Goal: Information Seeking & Learning: Learn about a topic

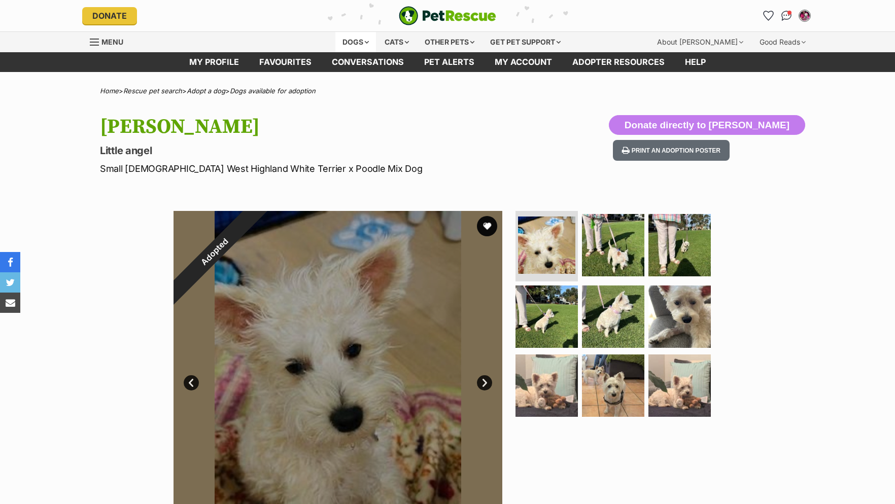
click at [362, 38] on div "Dogs" at bounding box center [355, 42] width 41 height 20
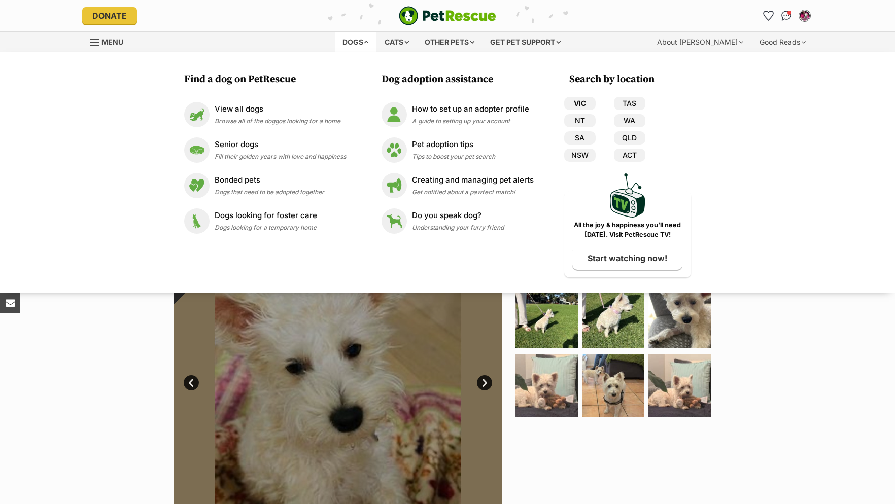
click at [583, 102] on link "VIC" at bounding box center [579, 103] width 31 height 13
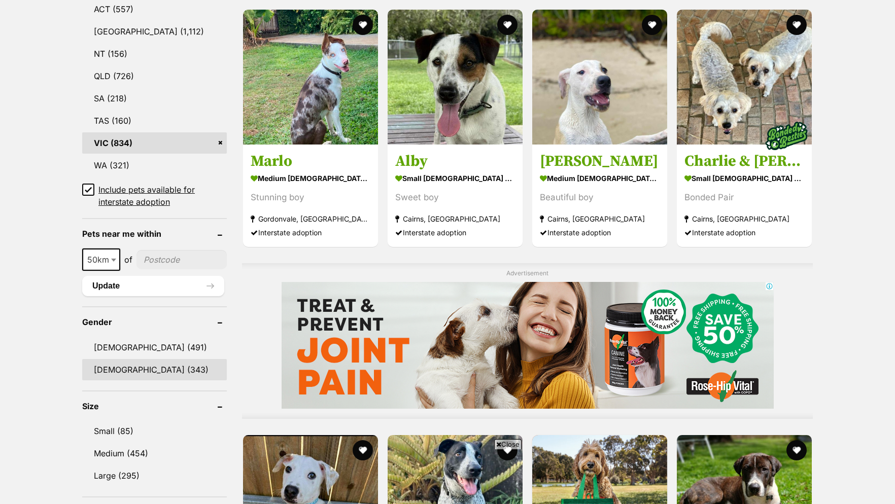
click at [109, 375] on link "[DEMOGRAPHIC_DATA] (343)" at bounding box center [154, 369] width 145 height 21
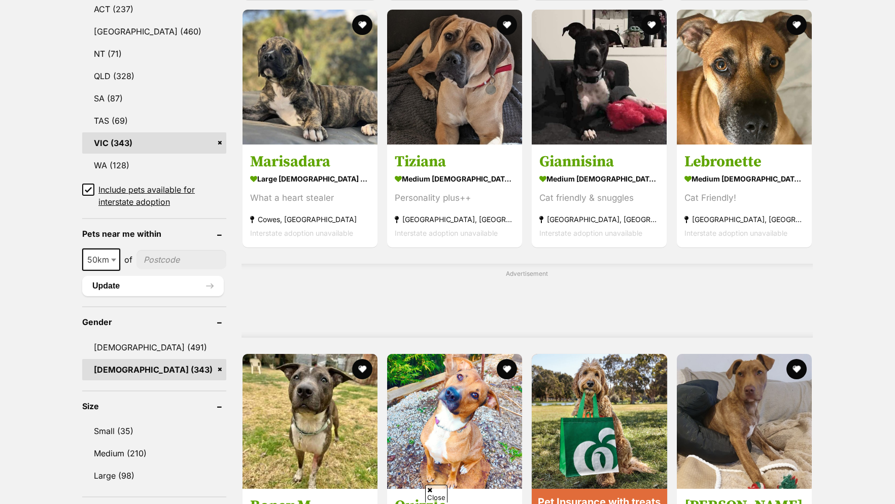
scroll to position [776, 0]
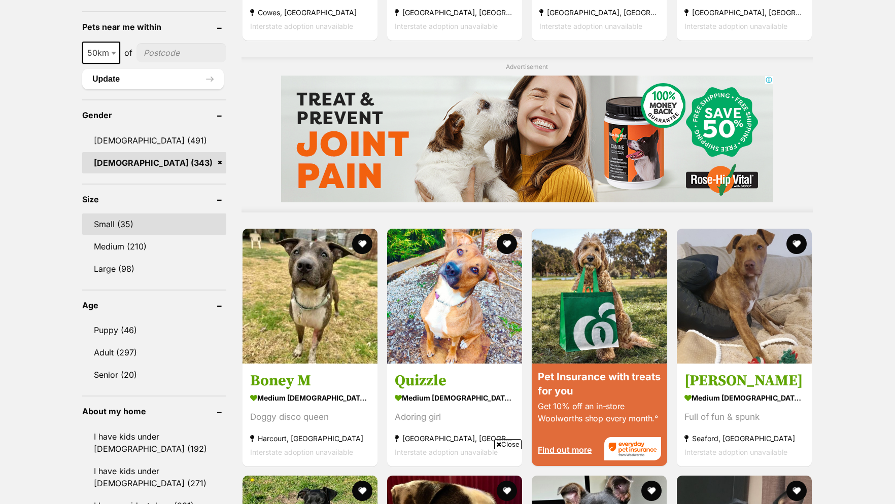
click at [118, 225] on link "Small (35)" at bounding box center [154, 224] width 144 height 21
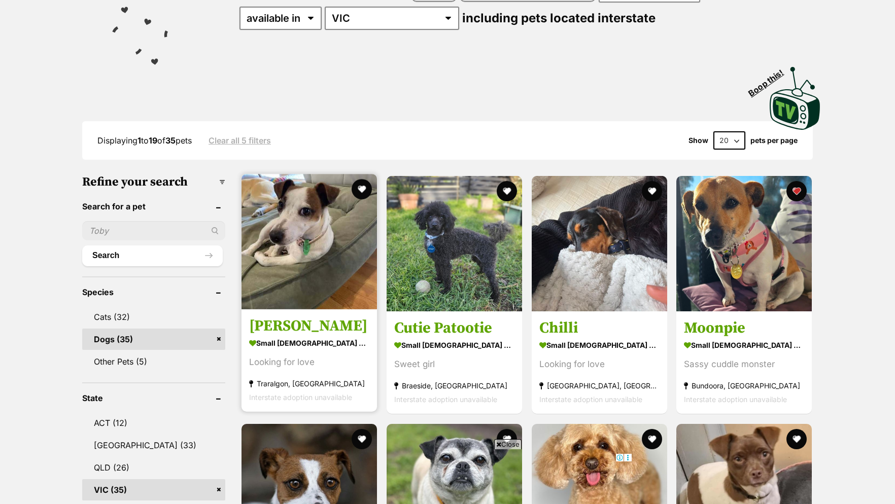
click at [274, 349] on strong "small [DEMOGRAPHIC_DATA] Dog" at bounding box center [309, 343] width 120 height 15
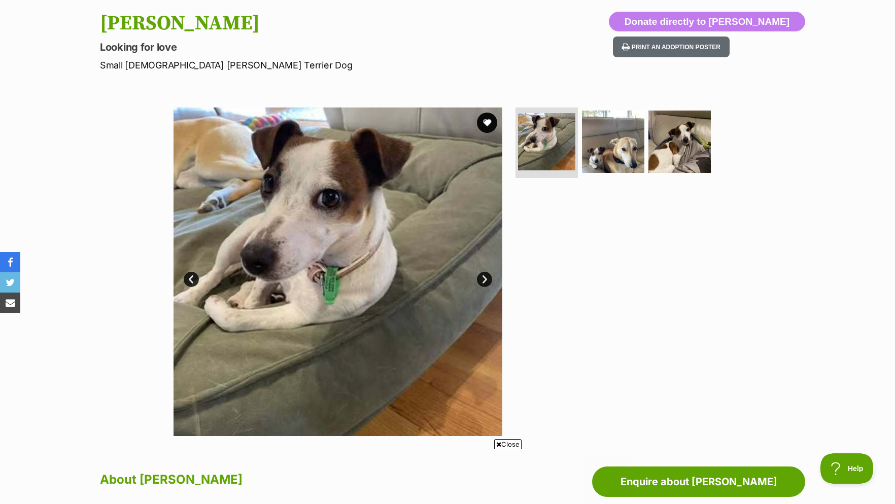
scroll to position [259, 0]
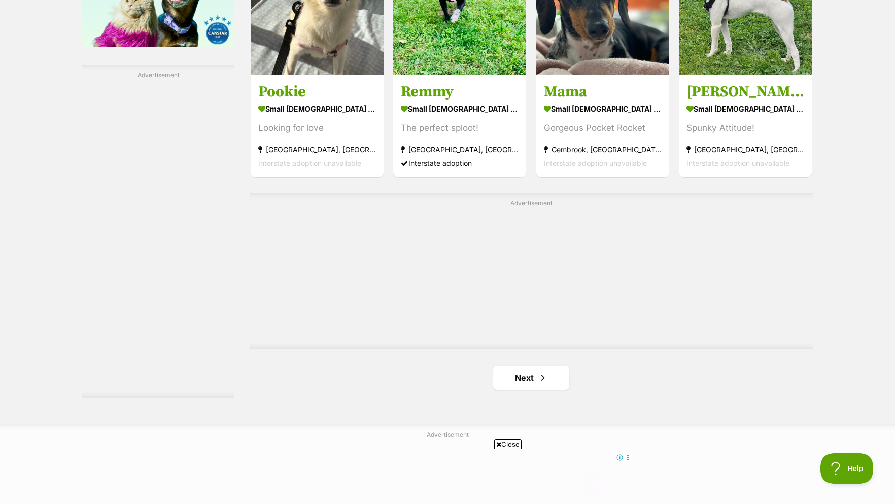
scroll to position [1811, 0]
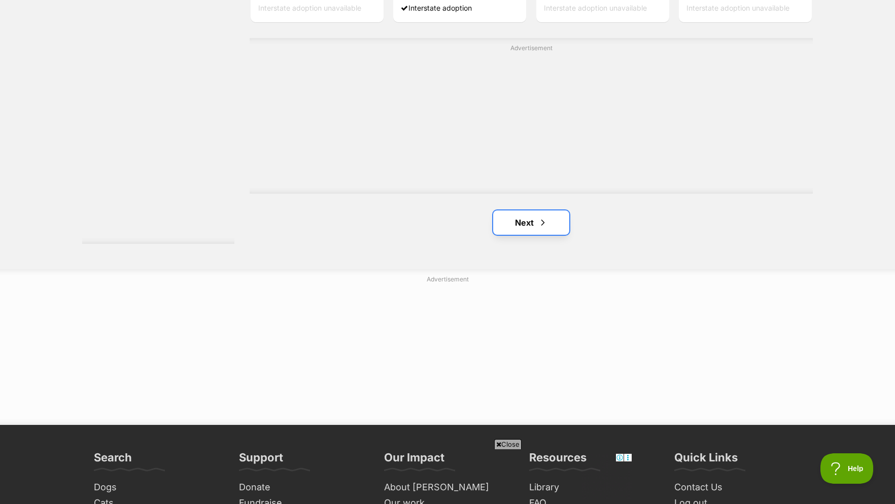
click at [523, 227] on link "Next" at bounding box center [531, 223] width 76 height 24
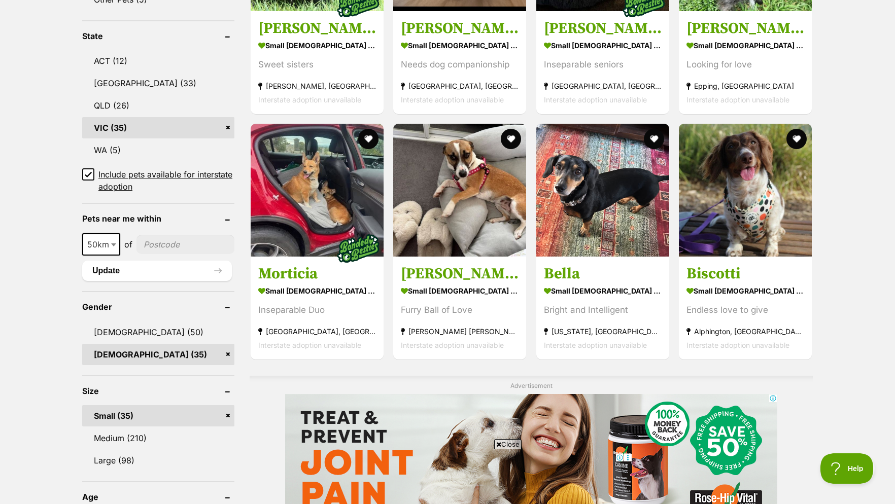
scroll to position [362, 0]
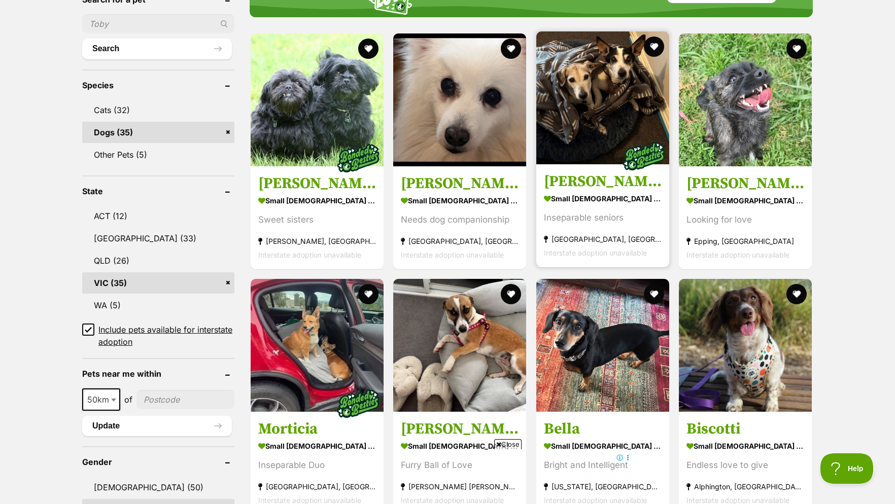
click at [583, 188] on h3 "[PERSON_NAME] and [PERSON_NAME]" at bounding box center [603, 181] width 118 height 19
